Goal: Task Accomplishment & Management: Use online tool/utility

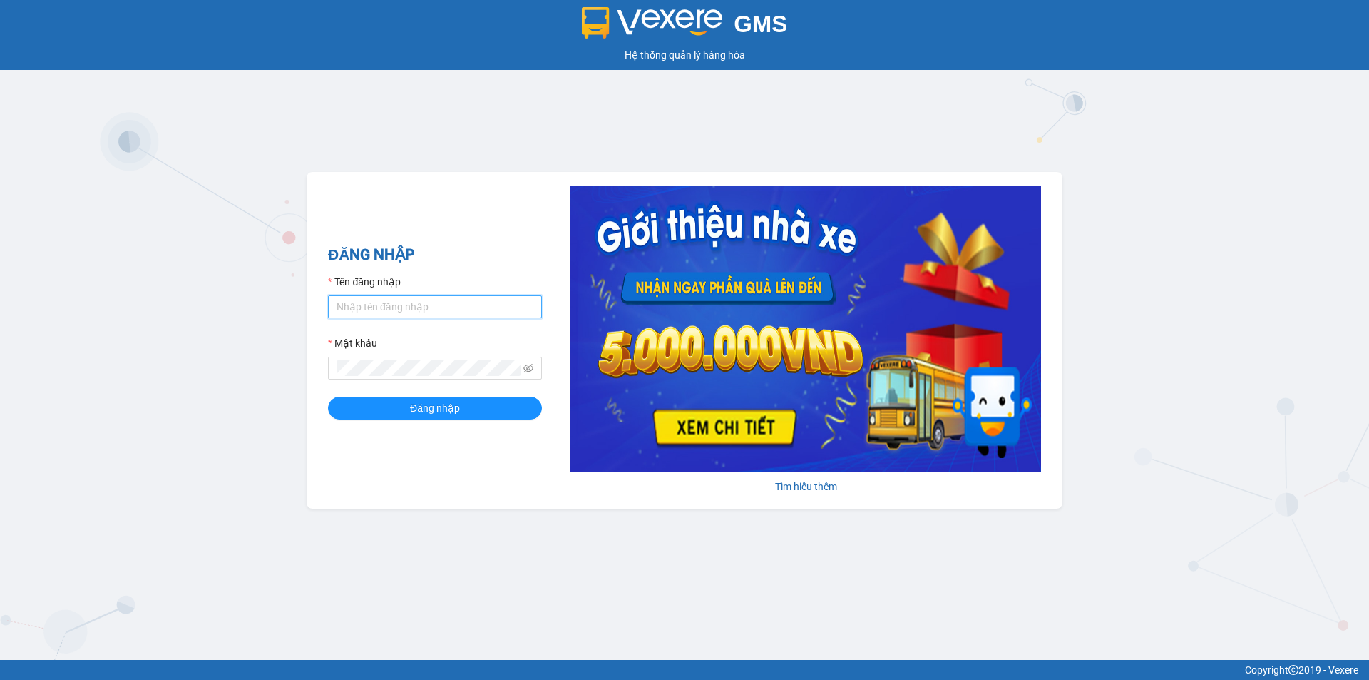
type input "vy.quochoang"
click at [444, 419] on div "ĐĂNG NHẬP Tên đăng nhập vy.quochoang Mật khẩu Đăng nhập" at bounding box center [435, 340] width 214 height 194
click at [444, 411] on span "Đăng nhập" at bounding box center [435, 408] width 50 height 16
click at [328, 397] on button "Đăng nhập" at bounding box center [435, 408] width 214 height 23
